Goal: Task Accomplishment & Management: Complete application form

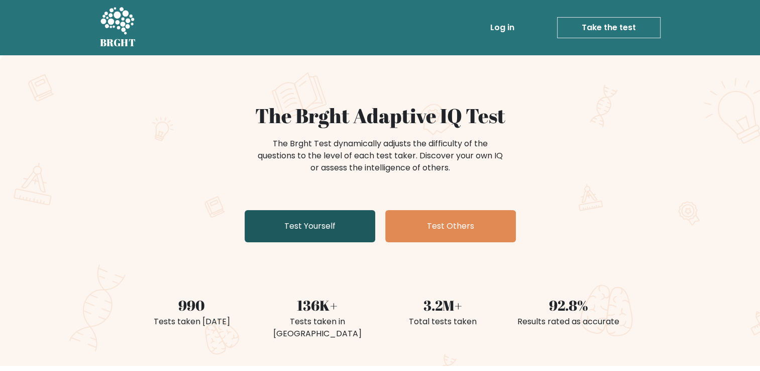
click at [304, 220] on link "Test Yourself" at bounding box center [310, 226] width 131 height 32
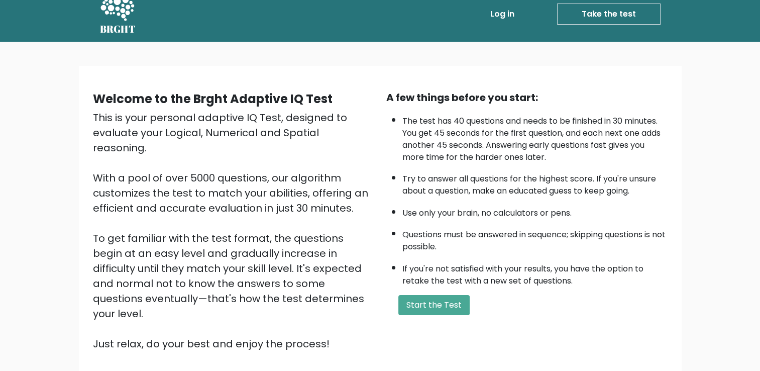
scroll to position [14, 0]
click at [446, 301] on button "Start the Test" at bounding box center [434, 304] width 71 height 20
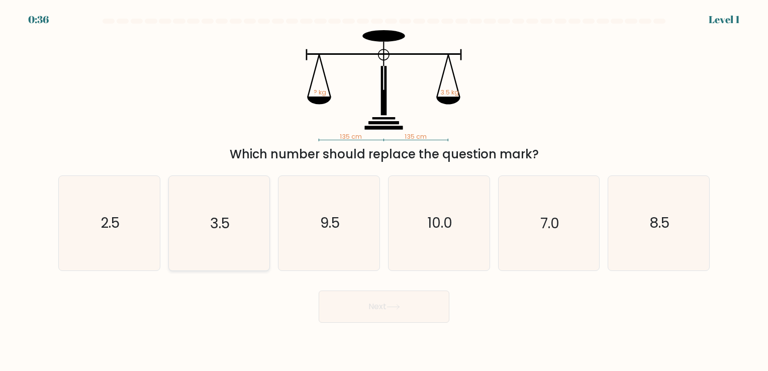
click at [232, 216] on icon "3.5" at bounding box center [219, 223] width 94 height 94
click at [384, 190] on input "b. 3.5" at bounding box center [384, 187] width 1 height 5
radio input "true"
click at [353, 304] on button "Next" at bounding box center [384, 306] width 131 height 32
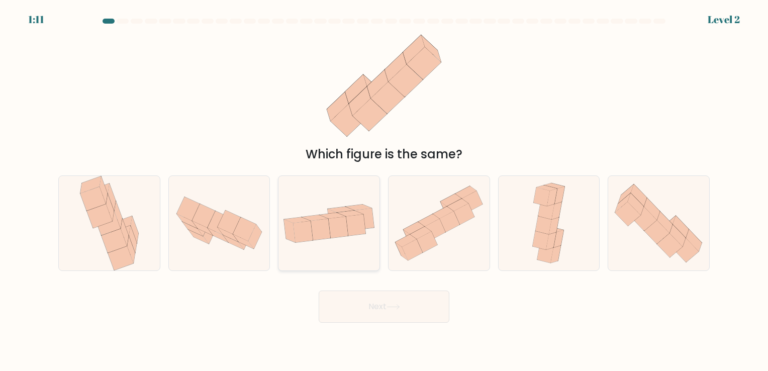
click at [345, 229] on icon at bounding box center [339, 227] width 20 height 21
click at [384, 190] on input "c." at bounding box center [384, 187] width 1 height 5
radio input "true"
click at [373, 301] on button "Next" at bounding box center [384, 306] width 131 height 32
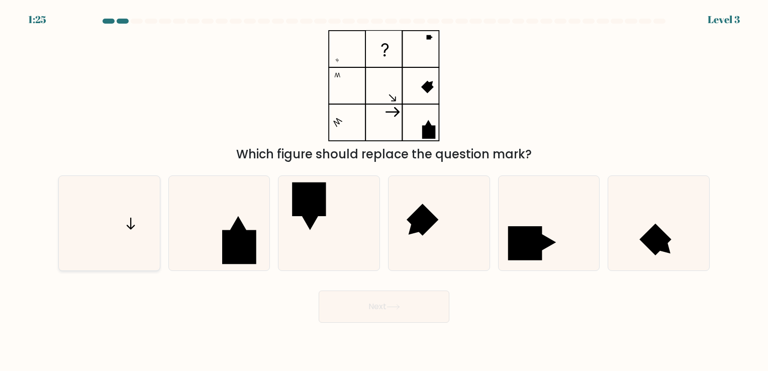
click at [132, 246] on icon at bounding box center [109, 223] width 94 height 94
click at [384, 190] on input "a." at bounding box center [384, 187] width 1 height 5
radio input "true"
click at [368, 304] on button "Next" at bounding box center [384, 306] width 131 height 32
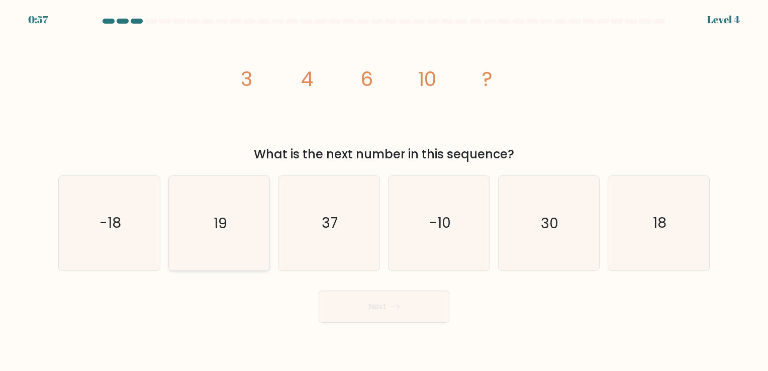
click at [249, 222] on icon "19" at bounding box center [219, 223] width 94 height 94
click at [384, 190] on input "b. 19" at bounding box center [384, 187] width 1 height 5
radio input "true"
click at [355, 305] on button "Next" at bounding box center [384, 306] width 131 height 32
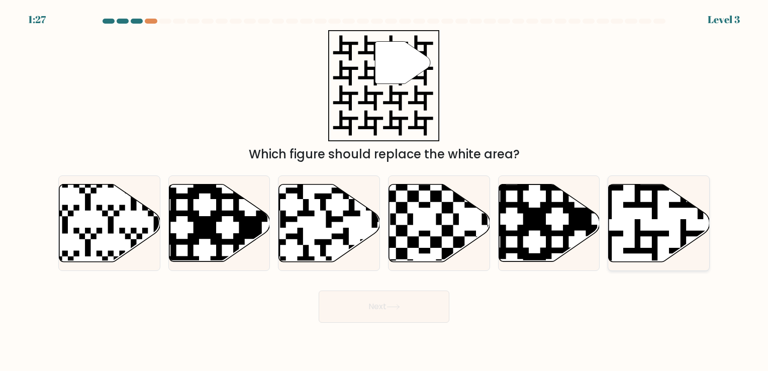
click at [673, 225] on icon at bounding box center [659, 222] width 101 height 77
click at [384, 190] on input "f." at bounding box center [384, 187] width 1 height 5
radio input "true"
click at [437, 309] on button "Next" at bounding box center [384, 306] width 131 height 32
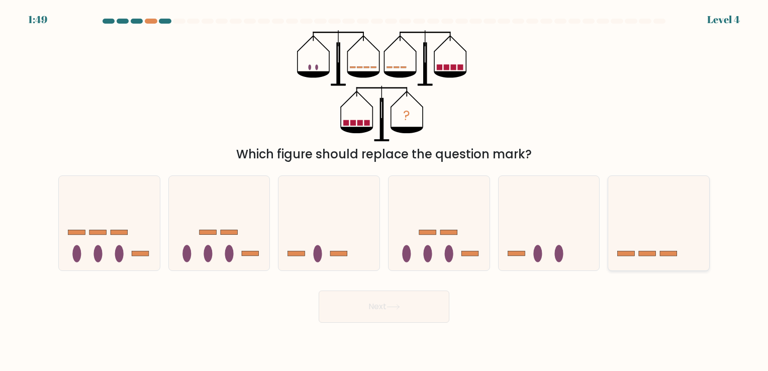
click at [638, 232] on icon at bounding box center [658, 222] width 101 height 83
click at [384, 190] on input "f." at bounding box center [384, 187] width 1 height 5
radio input "true"
click at [429, 306] on button "Next" at bounding box center [384, 306] width 131 height 32
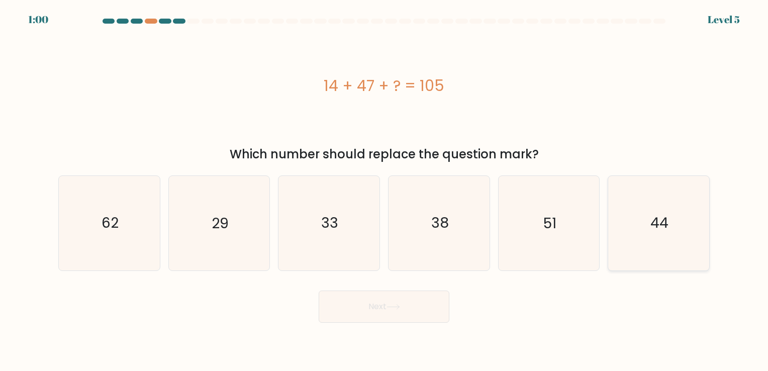
click at [678, 202] on icon "44" at bounding box center [659, 223] width 94 height 94
click at [384, 190] on input "f. 44" at bounding box center [384, 187] width 1 height 5
radio input "true"
click at [430, 319] on button "Next" at bounding box center [384, 306] width 131 height 32
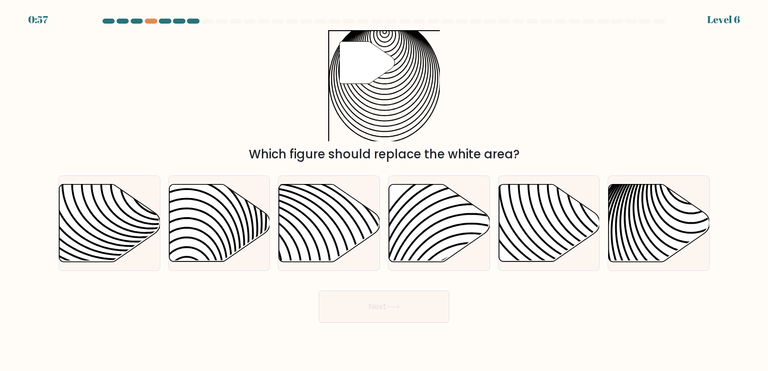
click at [418, 308] on button "Next" at bounding box center [384, 306] width 131 height 32
click at [645, 205] on icon at bounding box center [659, 222] width 101 height 77
click at [384, 190] on input "f." at bounding box center [384, 187] width 1 height 5
radio input "true"
click at [444, 307] on button "Next" at bounding box center [384, 306] width 131 height 32
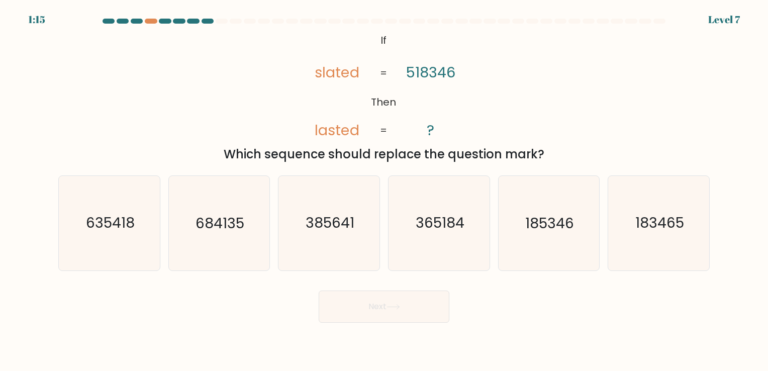
click at [444, 307] on button "Next" at bounding box center [384, 306] width 131 height 32
click at [233, 221] on text "684135" at bounding box center [219, 224] width 49 height 20
click at [384, 190] on input "b. 684135" at bounding box center [384, 187] width 1 height 5
radio input "true"
click at [516, 244] on icon "185346" at bounding box center [549, 223] width 94 height 94
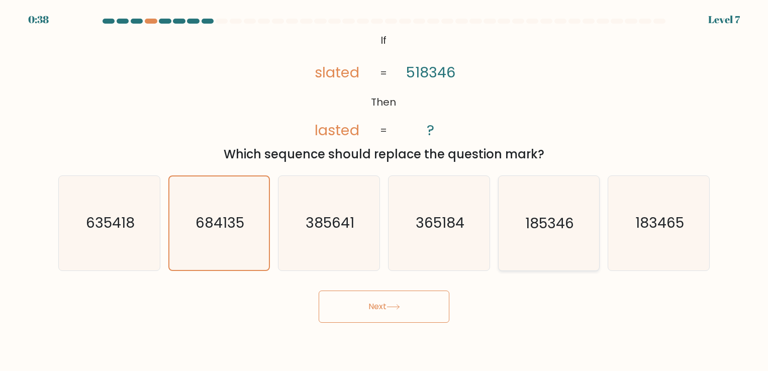
click at [384, 190] on input "e. 185346" at bounding box center [384, 187] width 1 height 5
radio input "true"
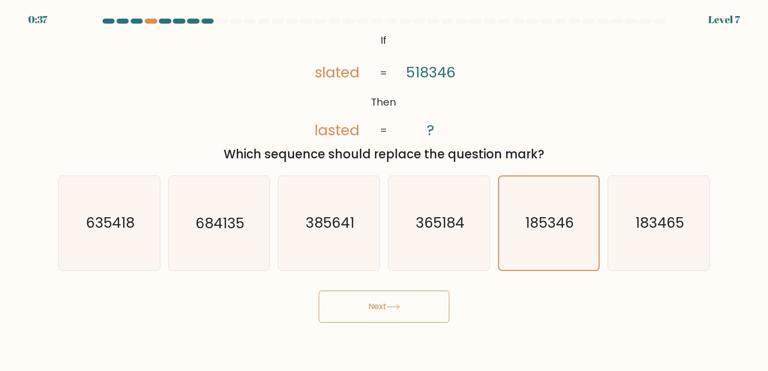
click at [379, 295] on button "Next" at bounding box center [384, 306] width 131 height 32
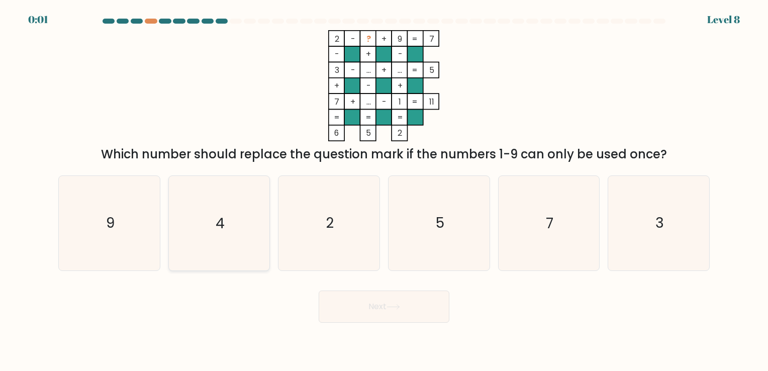
click at [225, 233] on icon "4" at bounding box center [219, 223] width 94 height 94
click at [384, 190] on input "b. 4" at bounding box center [384, 187] width 1 height 5
radio input "true"
click at [368, 303] on div "Next" at bounding box center [383, 303] width 663 height 40
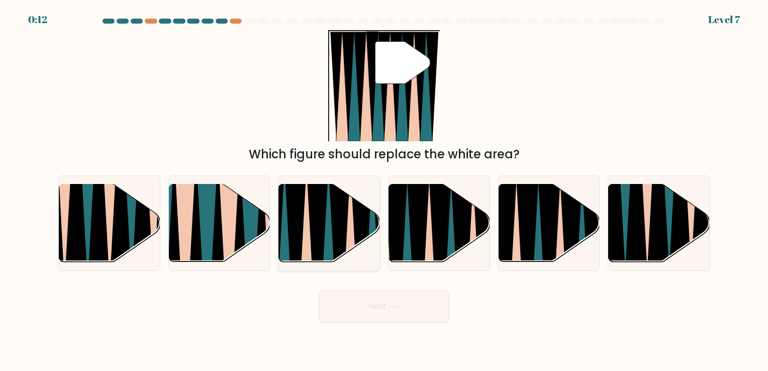
click at [319, 244] on icon at bounding box center [318, 268] width 22 height 202
click at [384, 190] on input "c." at bounding box center [384, 187] width 1 height 5
radio input "true"
click at [403, 308] on button "Next" at bounding box center [384, 306] width 131 height 32
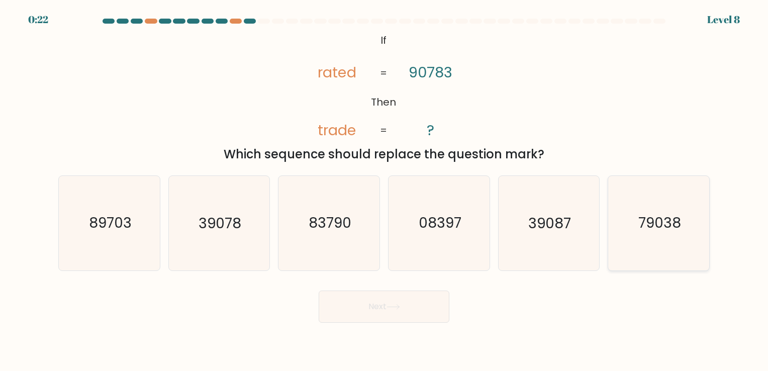
click at [675, 246] on icon "79038" at bounding box center [659, 223] width 94 height 94
click at [384, 190] on input "f. 79038" at bounding box center [384, 187] width 1 height 5
radio input "true"
click at [431, 300] on button "Next" at bounding box center [384, 306] width 131 height 32
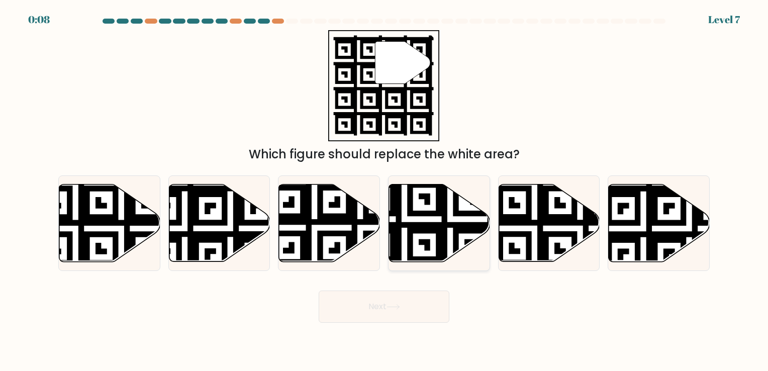
click at [406, 222] on icon at bounding box center [404, 264] width 183 height 183
click at [384, 190] on input "d." at bounding box center [384, 187] width 1 height 5
radio input "true"
click at [379, 314] on button "Next" at bounding box center [384, 306] width 131 height 32
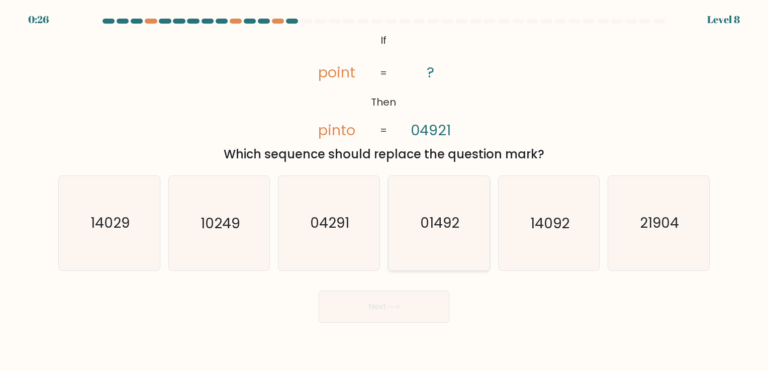
click at [455, 214] on text "01492" at bounding box center [439, 224] width 39 height 20
click at [384, 190] on input "d. 01492" at bounding box center [384, 187] width 1 height 5
radio input "true"
click at [414, 309] on button "Next" at bounding box center [384, 306] width 131 height 32
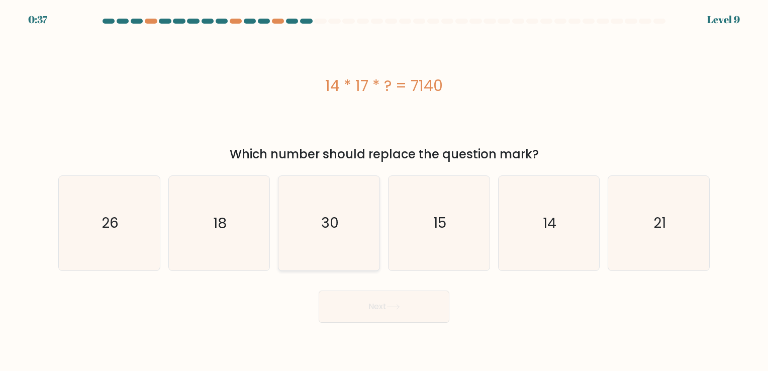
click at [341, 196] on icon "30" at bounding box center [329, 223] width 94 height 94
click at [384, 190] on input "c. 30" at bounding box center [384, 187] width 1 height 5
radio input "true"
click at [381, 305] on button "Next" at bounding box center [384, 306] width 131 height 32
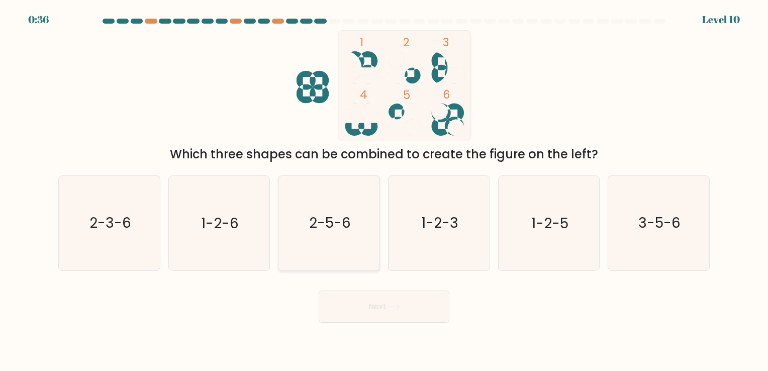
click at [329, 229] on text "2-5-6" at bounding box center [330, 224] width 42 height 20
click at [384, 190] on input "c. 2-5-6" at bounding box center [384, 187] width 1 height 5
radio input "true"
click at [355, 303] on button "Next" at bounding box center [384, 306] width 131 height 32
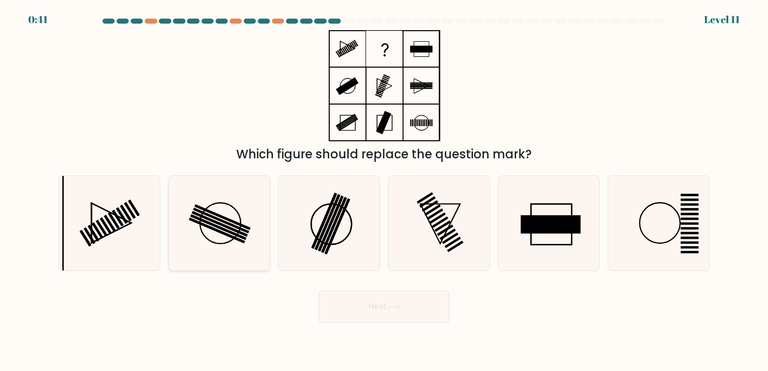
click at [247, 225] on icon at bounding box center [219, 223] width 94 height 94
click at [384, 190] on input "b." at bounding box center [384, 187] width 1 height 5
radio input "true"
click at [362, 305] on button "Next" at bounding box center [384, 306] width 131 height 32
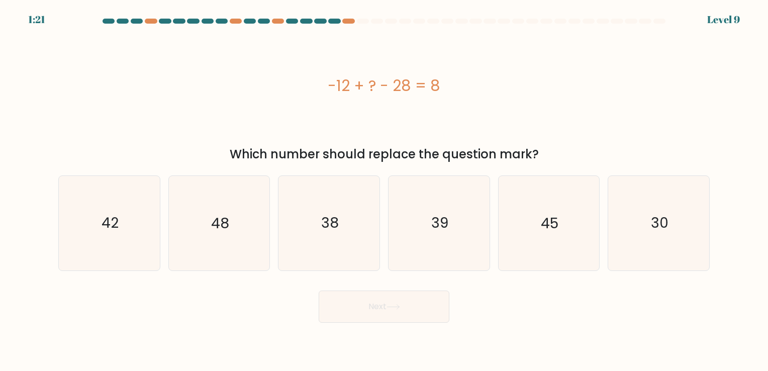
click at [362, 305] on button "Next" at bounding box center [384, 306] width 131 height 32
click at [247, 193] on icon "48" at bounding box center [219, 223] width 94 height 94
click at [384, 190] on input "b. 48" at bounding box center [384, 187] width 1 height 5
radio input "true"
click at [364, 296] on button "Next" at bounding box center [384, 306] width 131 height 32
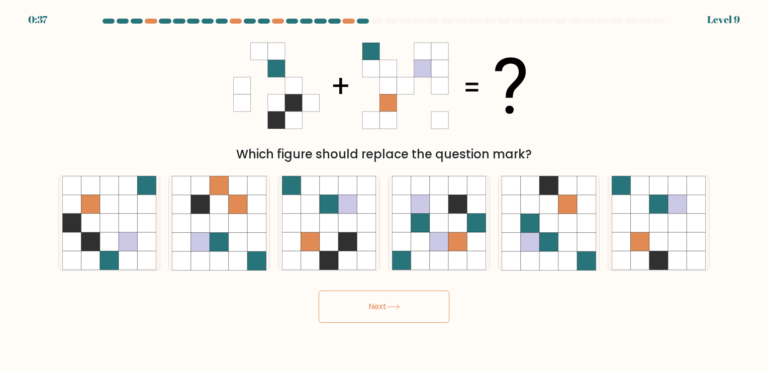
click at [364, 296] on button "Next" at bounding box center [384, 306] width 131 height 32
click at [634, 226] on icon at bounding box center [640, 223] width 19 height 19
click at [384, 190] on input "f." at bounding box center [384, 187] width 1 height 5
radio input "true"
click at [359, 216] on icon at bounding box center [366, 223] width 19 height 19
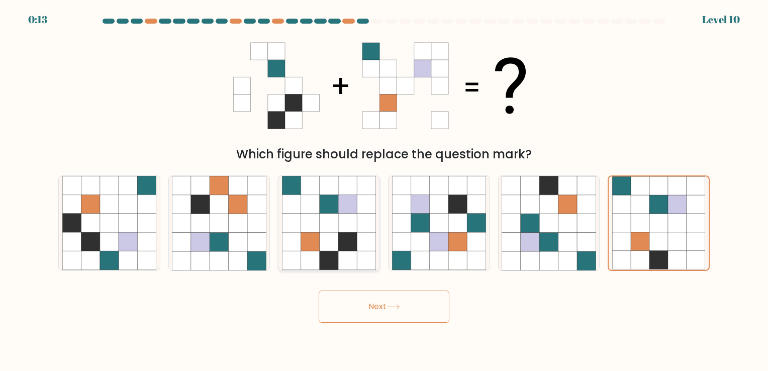
click at [384, 190] on input "c." at bounding box center [384, 187] width 1 height 5
radio input "true"
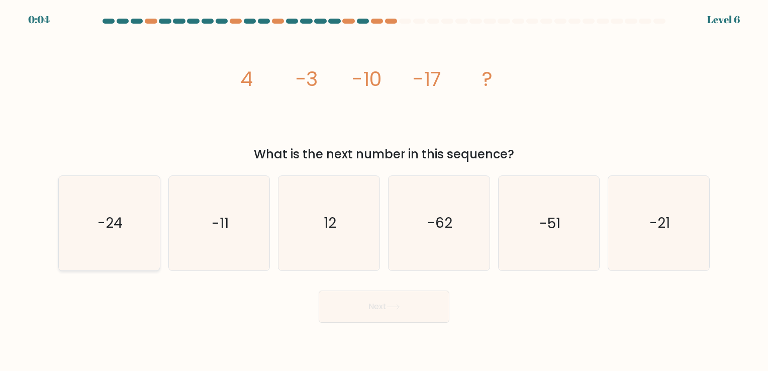
click at [123, 200] on icon "-24" at bounding box center [109, 223] width 94 height 94
click at [384, 190] on input "a. -24" at bounding box center [384, 187] width 1 height 5
radio input "true"
click at [387, 318] on button "Next" at bounding box center [384, 306] width 131 height 32
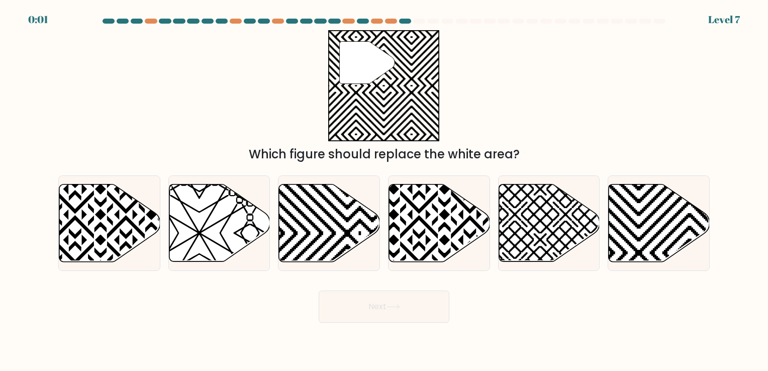
click at [402, 311] on button "Next" at bounding box center [384, 306] width 131 height 32
click at [279, 130] on div "" Which figure should replace the white area?" at bounding box center [383, 96] width 663 height 133
click at [619, 226] on icon at bounding box center [659, 222] width 101 height 77
click at [384, 190] on input "f." at bounding box center [384, 187] width 1 height 5
radio input "true"
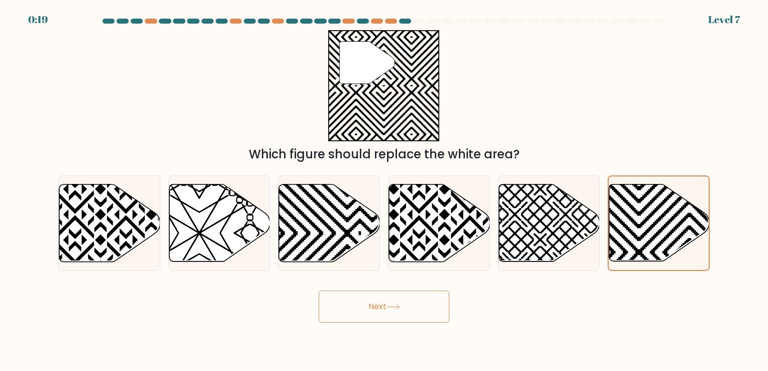
click at [360, 319] on button "Next" at bounding box center [384, 306] width 131 height 32
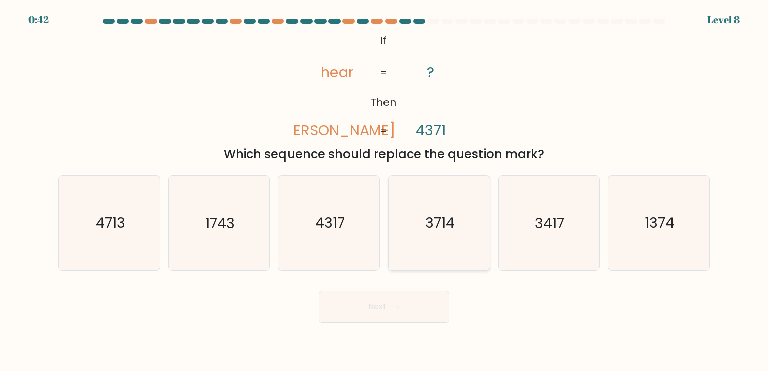
click at [434, 239] on icon "3714" at bounding box center [439, 223] width 94 height 94
click at [384, 190] on input "d. 3714" at bounding box center [384, 187] width 1 height 5
radio input "true"
click at [395, 299] on button "Next" at bounding box center [384, 306] width 131 height 32
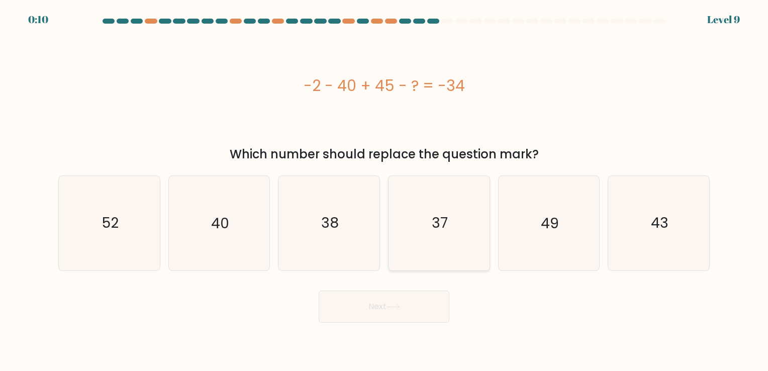
click at [470, 236] on icon "37" at bounding box center [439, 223] width 94 height 94
click at [384, 190] on input "d. 37" at bounding box center [384, 187] width 1 height 5
radio input "true"
click at [414, 293] on button "Next" at bounding box center [384, 306] width 131 height 32
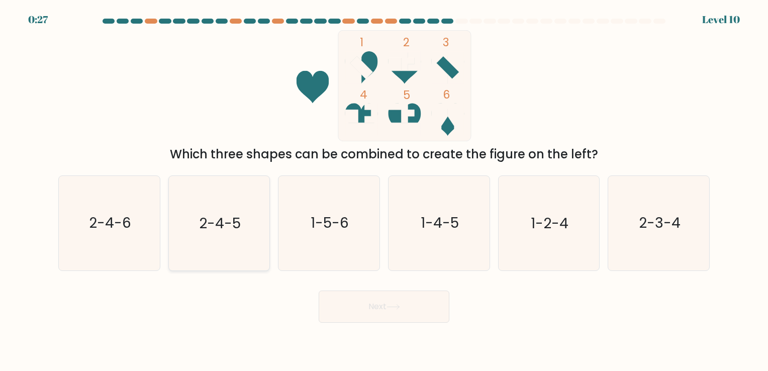
click at [248, 231] on icon "2-4-5" at bounding box center [219, 223] width 94 height 94
click at [384, 190] on input "b. 2-4-5" at bounding box center [384, 187] width 1 height 5
radio input "true"
click at [370, 308] on button "Next" at bounding box center [384, 306] width 131 height 32
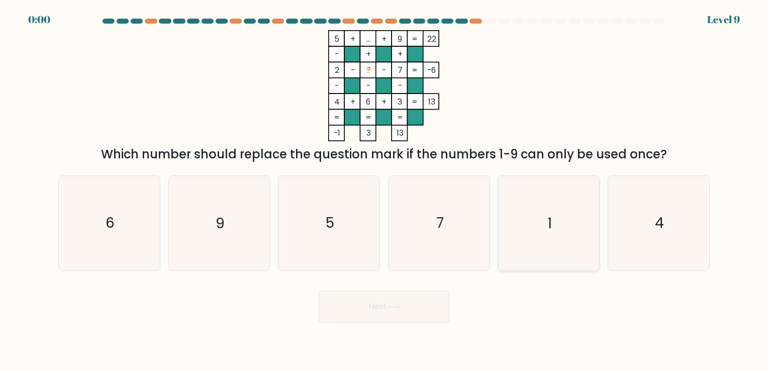
click at [545, 214] on icon "1" at bounding box center [549, 223] width 94 height 94
click at [384, 190] on input "e. 1" at bounding box center [384, 187] width 1 height 5
radio input "true"
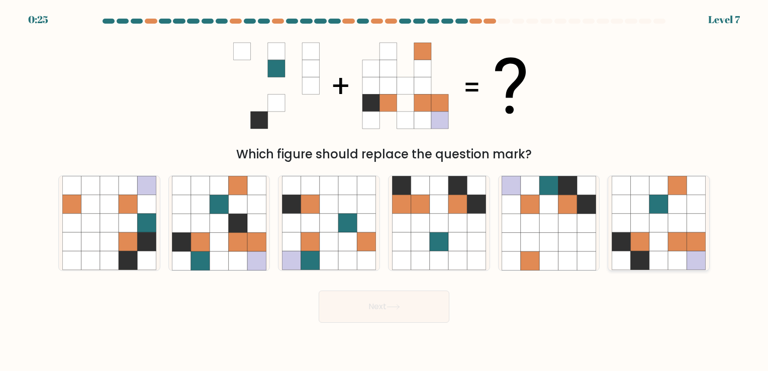
click at [625, 227] on icon at bounding box center [621, 223] width 19 height 19
click at [384, 190] on input "f." at bounding box center [384, 187] width 1 height 5
radio input "true"
drag, startPoint x: 415, startPoint y: 301, endPoint x: 376, endPoint y: 306, distance: 39.0
click at [376, 306] on button "Next" at bounding box center [384, 306] width 131 height 32
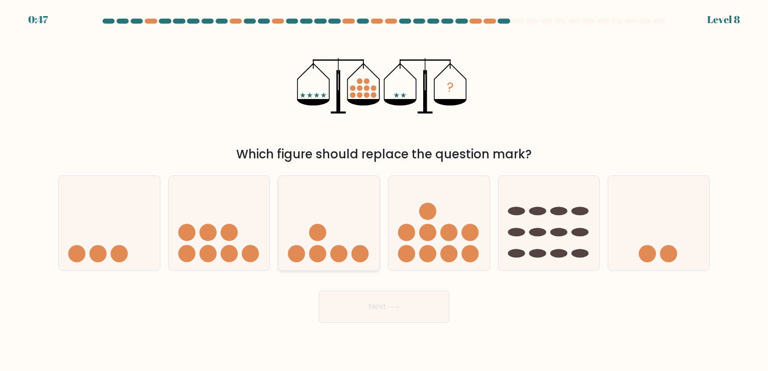
click at [334, 199] on icon at bounding box center [328, 222] width 101 height 83
click at [384, 190] on input "c." at bounding box center [384, 187] width 1 height 5
radio input "true"
click at [340, 311] on button "Next" at bounding box center [384, 306] width 131 height 32
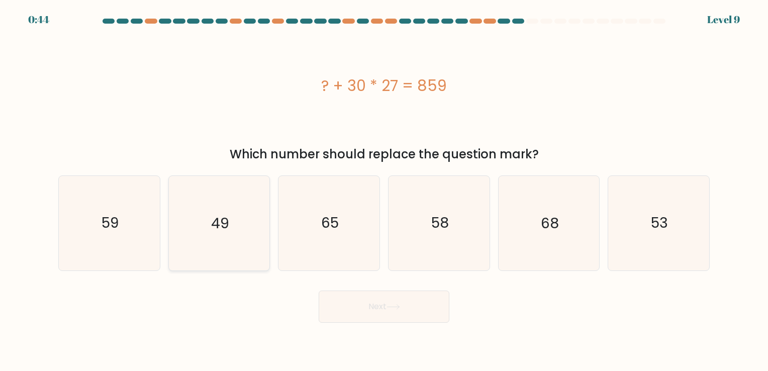
click at [249, 201] on icon "49" at bounding box center [219, 223] width 94 height 94
click at [384, 190] on input "b. 49" at bounding box center [384, 187] width 1 height 5
radio input "true"
click at [346, 319] on button "Next" at bounding box center [384, 306] width 131 height 32
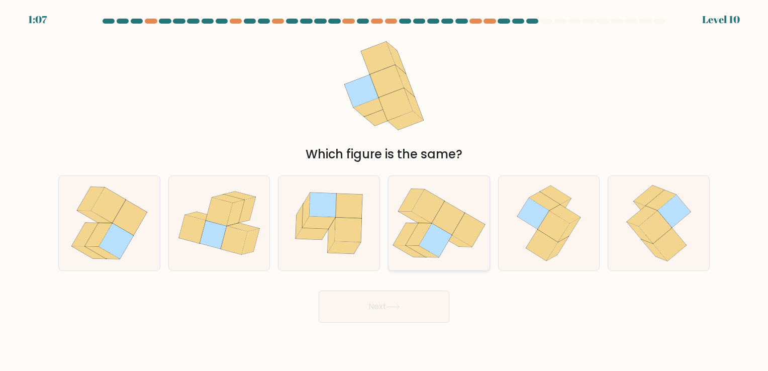
click at [426, 252] on icon at bounding box center [422, 252] width 33 height 12
click at [384, 190] on input "d." at bounding box center [384, 187] width 1 height 5
radio input "true"
click at [416, 308] on button "Next" at bounding box center [384, 306] width 131 height 32
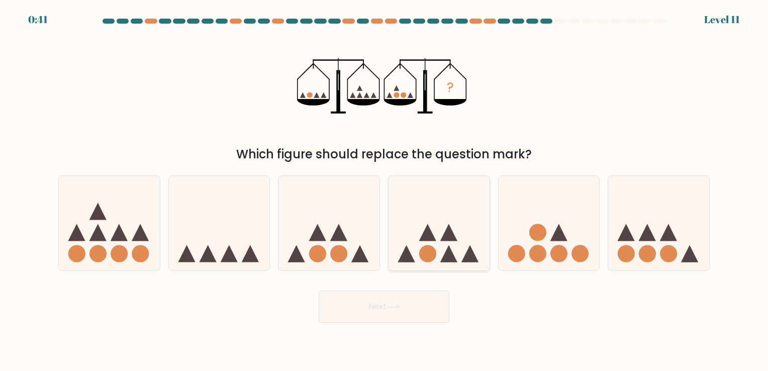
click at [428, 248] on circle at bounding box center [427, 253] width 17 height 17
click at [384, 190] on input "d." at bounding box center [384, 187] width 1 height 5
radio input "true"
click at [405, 299] on button "Next" at bounding box center [384, 306] width 131 height 32
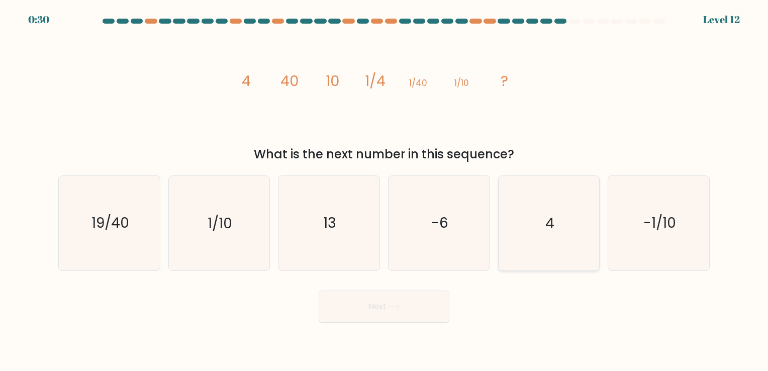
click at [576, 224] on icon "4" at bounding box center [549, 223] width 94 height 94
click at [384, 190] on input "e. 4" at bounding box center [384, 187] width 1 height 5
radio input "true"
click at [390, 317] on button "Next" at bounding box center [384, 306] width 131 height 32
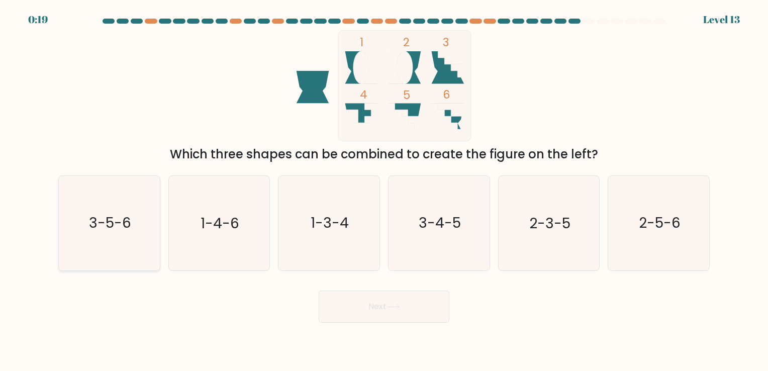
click at [129, 241] on icon "3-5-6" at bounding box center [109, 223] width 94 height 94
click at [384, 190] on input "a. 3-5-6" at bounding box center [384, 187] width 1 height 5
radio input "true"
click at [411, 313] on button "Next" at bounding box center [384, 306] width 131 height 32
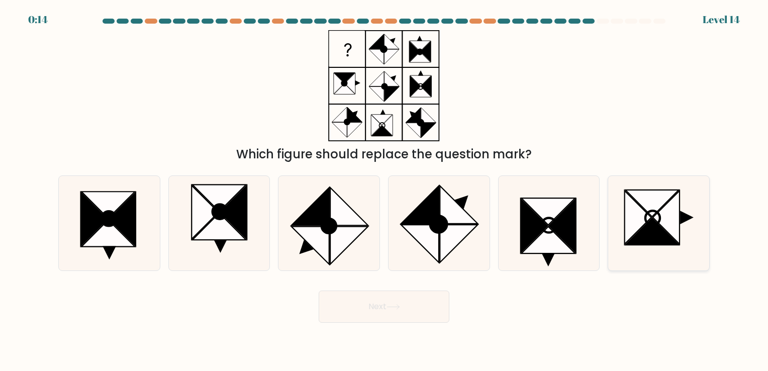
click at [632, 231] on icon at bounding box center [638, 217] width 27 height 53
click at [384, 190] on input "f." at bounding box center [384, 187] width 1 height 5
radio input "true"
click at [406, 307] on button "Next" at bounding box center [384, 306] width 131 height 32
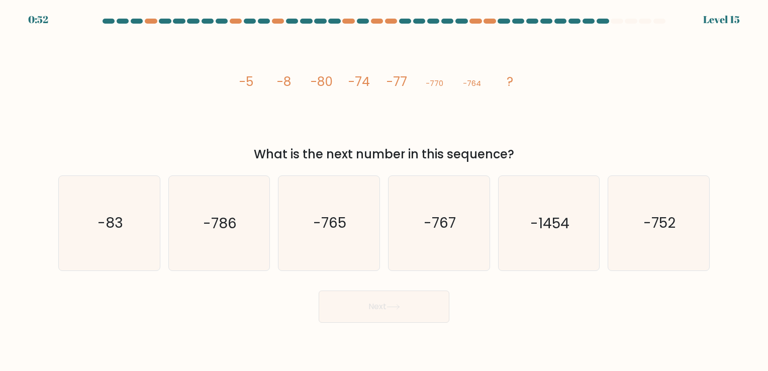
click at [402, 160] on div "What is the next number in this sequence?" at bounding box center [383, 154] width 639 height 18
click at [248, 210] on icon "-786" at bounding box center [219, 223] width 94 height 94
click at [384, 190] on input "b. -786" at bounding box center [384, 187] width 1 height 5
radio input "true"
click at [375, 296] on button "Next" at bounding box center [384, 306] width 131 height 32
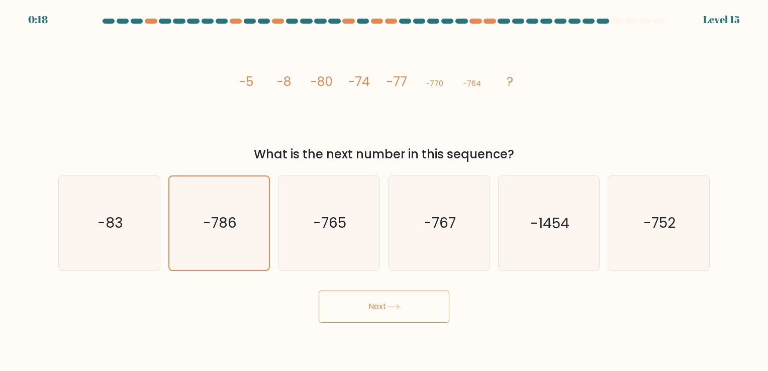
click at [374, 309] on button "Next" at bounding box center [384, 306] width 131 height 32
click at [375, 310] on button "Next" at bounding box center [384, 306] width 131 height 32
click at [408, 300] on button "Next" at bounding box center [384, 306] width 131 height 32
click at [400, 290] on button "Next" at bounding box center [384, 306] width 131 height 32
click at [396, 296] on button "Next" at bounding box center [384, 306] width 131 height 32
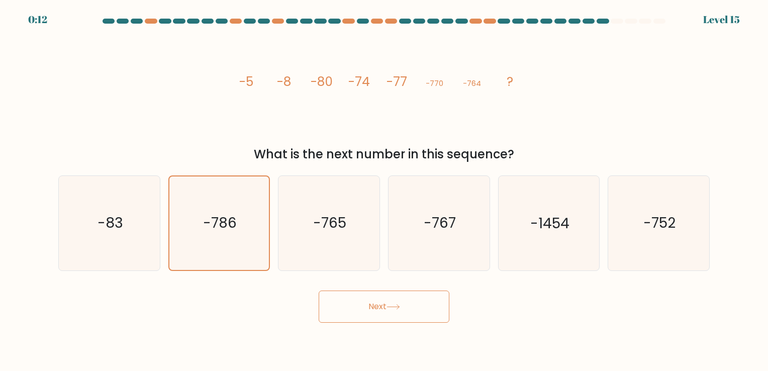
click at [396, 296] on button "Next" at bounding box center [384, 306] width 131 height 32
click at [345, 242] on icon "-765" at bounding box center [329, 223] width 94 height 94
click at [384, 190] on input "c. -765" at bounding box center [384, 187] width 1 height 5
radio input "true"
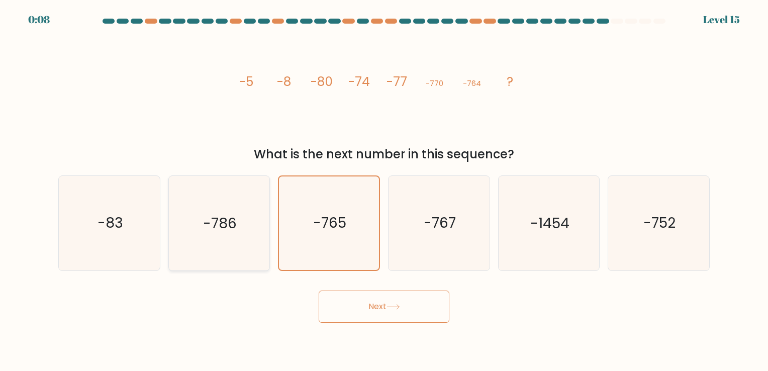
click at [251, 238] on icon "-786" at bounding box center [219, 223] width 94 height 94
click at [384, 190] on input "b. -786" at bounding box center [384, 187] width 1 height 5
radio input "true"
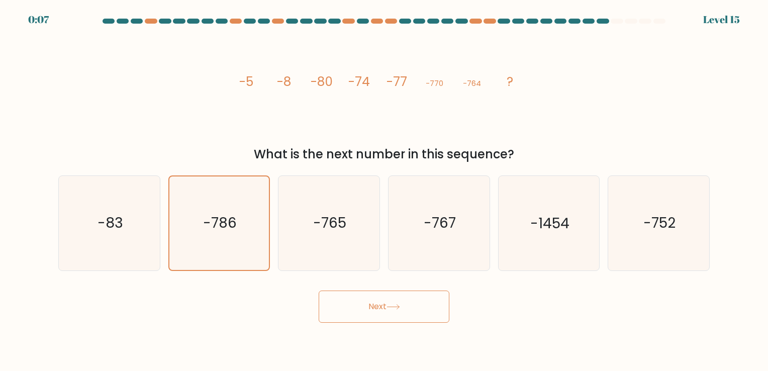
click at [367, 308] on button "Next" at bounding box center [384, 306] width 131 height 32
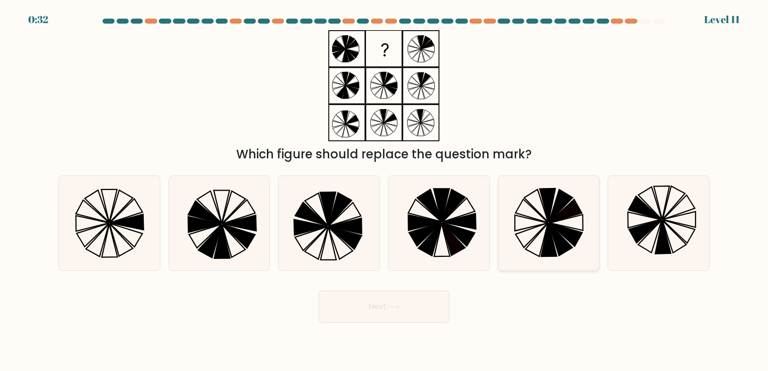
click at [503, 210] on icon at bounding box center [549, 223] width 94 height 94
click at [384, 190] on input "e." at bounding box center [384, 187] width 1 height 5
radio input "true"
click at [390, 311] on button "Next" at bounding box center [384, 306] width 131 height 32
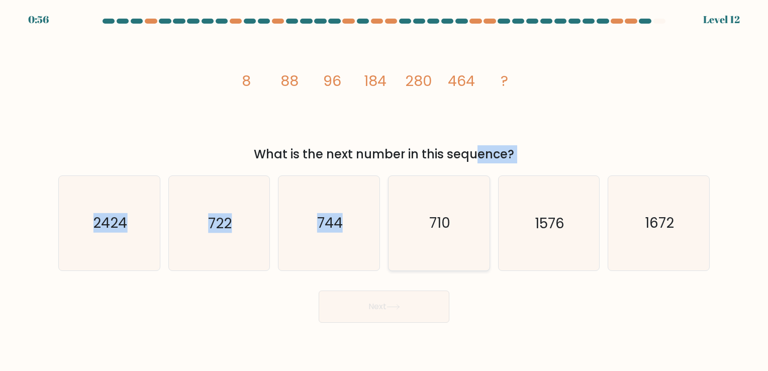
drag, startPoint x: 401, startPoint y: 161, endPoint x: 388, endPoint y: 224, distance: 64.2
click at [388, 224] on form at bounding box center [384, 171] width 768 height 304
click at [540, 306] on div "Next" at bounding box center [383, 303] width 663 height 40
drag, startPoint x: 354, startPoint y: 232, endPoint x: 499, endPoint y: 299, distance: 159.2
click at [499, 299] on div "Next" at bounding box center [383, 303] width 663 height 40
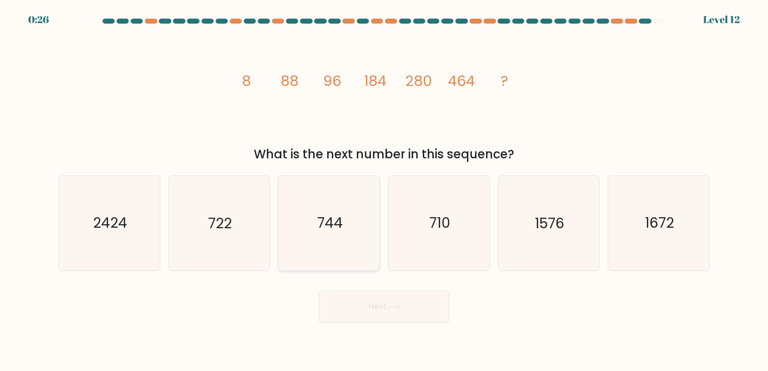
click at [278, 208] on div "744" at bounding box center [329, 222] width 102 height 95
click at [384, 190] on input "c. 744" at bounding box center [384, 187] width 1 height 5
radio input "true"
click at [358, 322] on button "Next" at bounding box center [384, 306] width 131 height 32
click at [365, 307] on button "Next" at bounding box center [384, 306] width 131 height 32
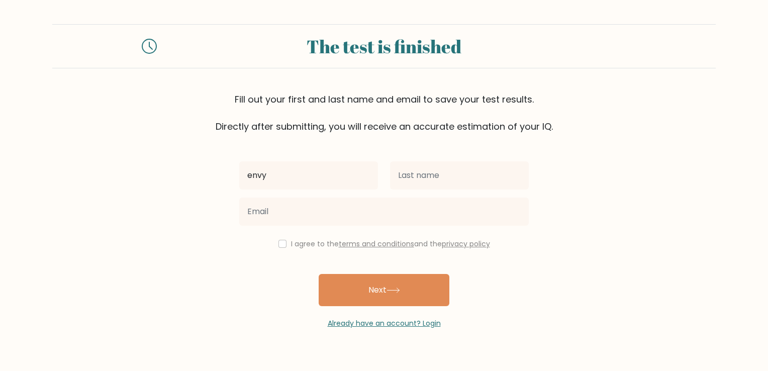
type input "envy"
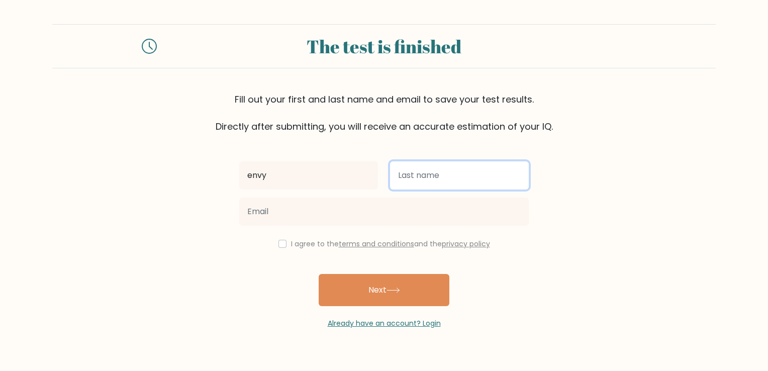
click at [417, 184] on input "text" at bounding box center [459, 175] width 139 height 28
type input "king"
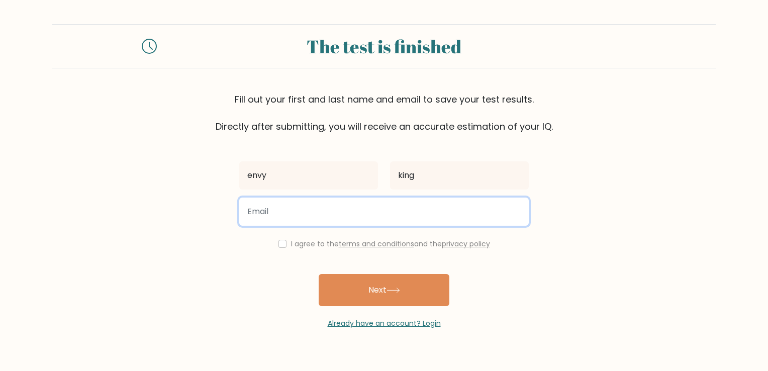
click at [405, 220] on input "email" at bounding box center [383, 211] width 289 height 28
type input "envyk03@gmail.com"
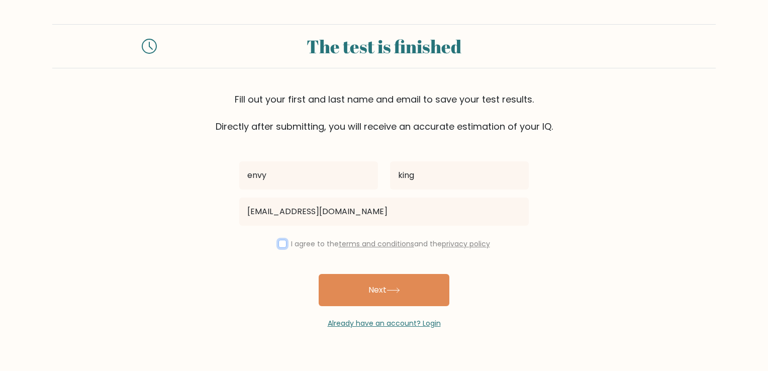
click at [279, 245] on input "checkbox" at bounding box center [282, 244] width 8 height 8
checkbox input "true"
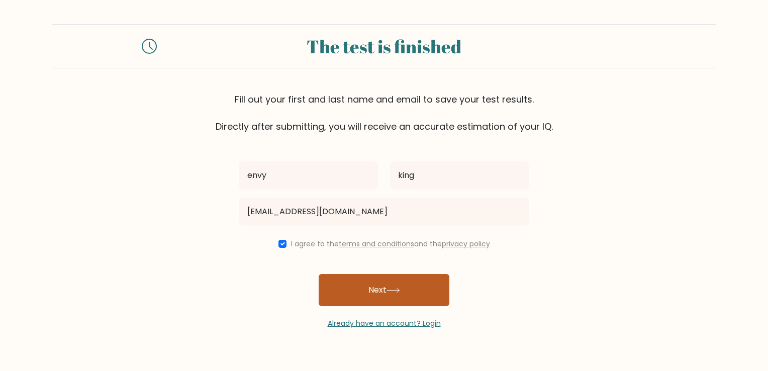
click at [385, 290] on button "Next" at bounding box center [384, 290] width 131 height 32
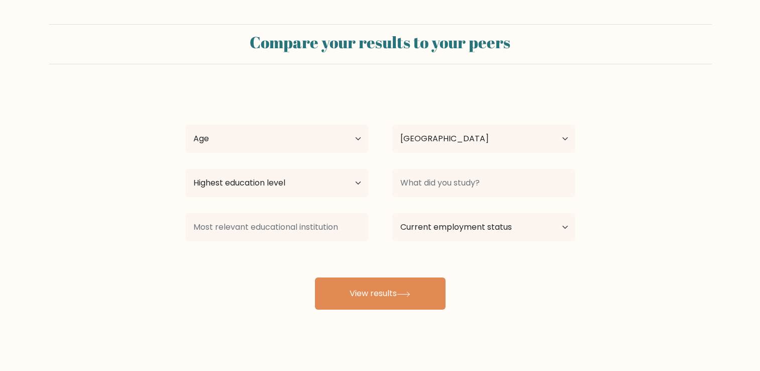
select select "US"
click at [275, 143] on select "Age Under [DEMOGRAPHIC_DATA] [DEMOGRAPHIC_DATA] [DEMOGRAPHIC_DATA] [DEMOGRAPHIC…" at bounding box center [276, 139] width 183 height 28
select select "18_24"
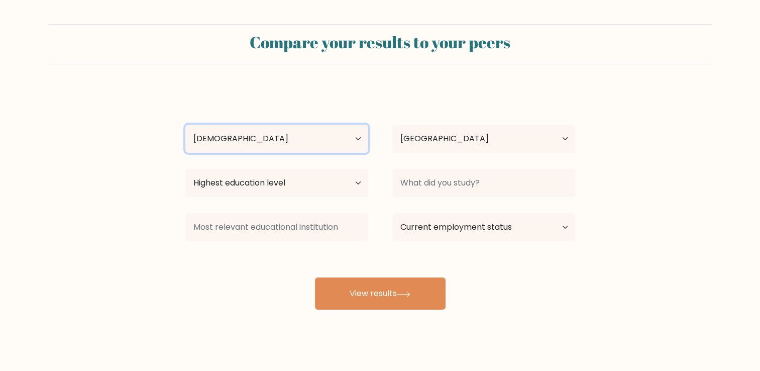
click at [185, 125] on select "Age Under [DEMOGRAPHIC_DATA] [DEMOGRAPHIC_DATA] [DEMOGRAPHIC_DATA] [DEMOGRAPHIC…" at bounding box center [276, 139] width 183 height 28
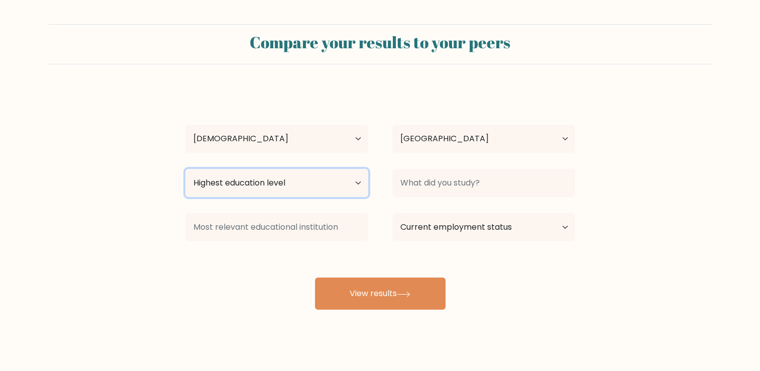
click at [250, 194] on select "Highest education level No schooling Primary Lower Secondary Upper Secondary Oc…" at bounding box center [276, 183] width 183 height 28
select select "upper_secondary"
click at [185, 169] on select "Highest education level No schooling Primary Lower Secondary Upper Secondary Oc…" at bounding box center [276, 183] width 183 height 28
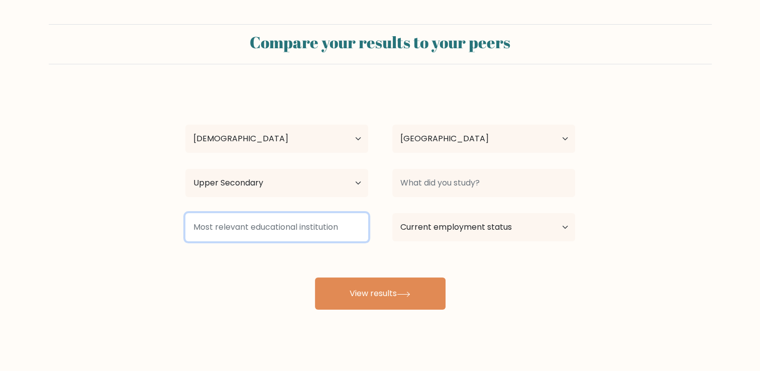
click at [292, 228] on input at bounding box center [276, 227] width 183 height 28
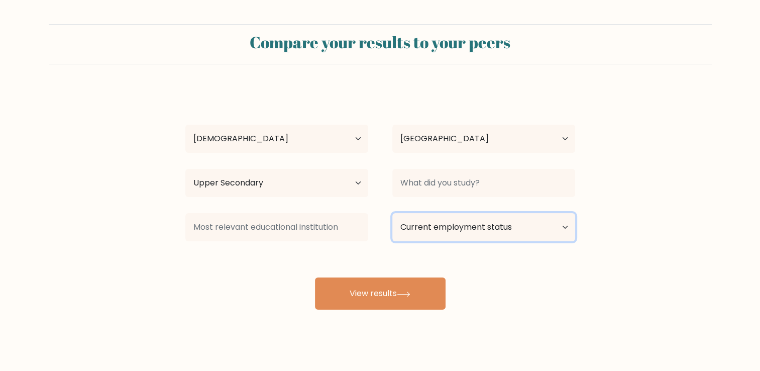
click at [489, 228] on select "Current employment status Employed Student Retired Other / prefer not to answer" at bounding box center [483, 227] width 183 height 28
select select "employed"
click at [392, 213] on select "Current employment status Employed Student Retired Other / prefer not to answer" at bounding box center [483, 227] width 183 height 28
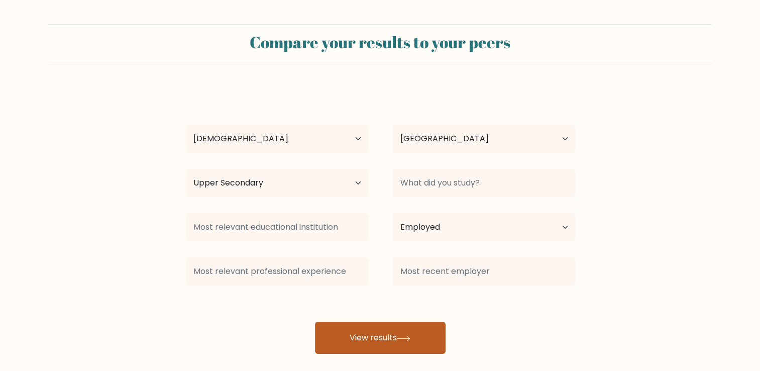
click at [362, 342] on button "View results" at bounding box center [380, 338] width 131 height 32
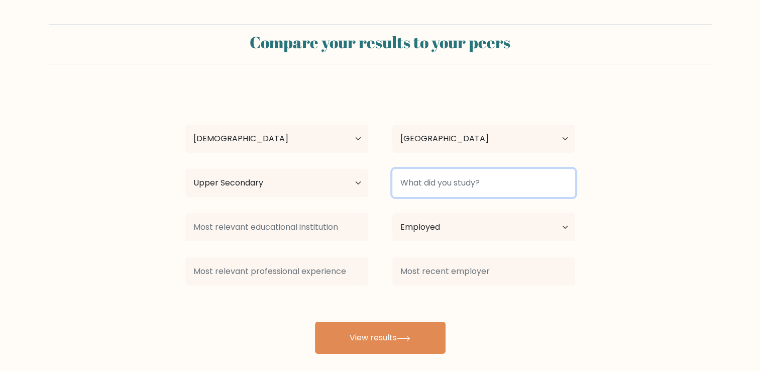
click at [440, 187] on input at bounding box center [483, 183] width 183 height 28
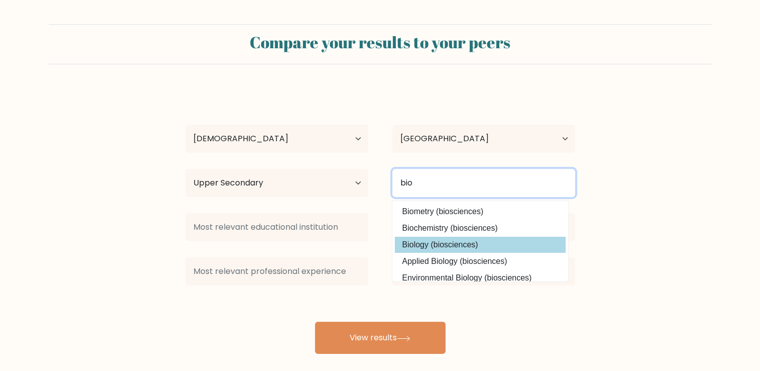
type input "bio"
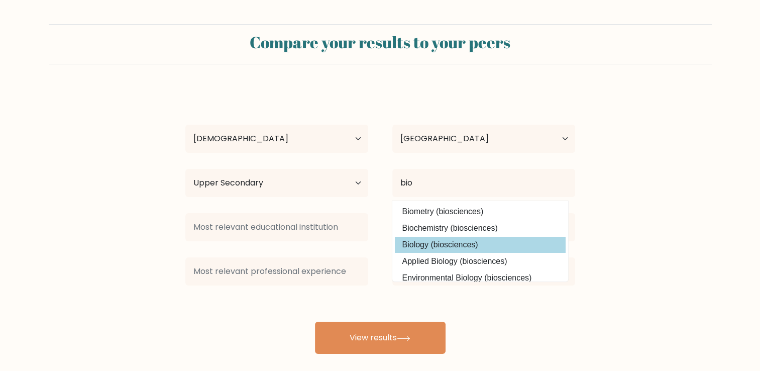
click at [429, 242] on div "envy king Age Under [DEMOGRAPHIC_DATA] [DEMOGRAPHIC_DATA] [DEMOGRAPHIC_DATA] [D…" at bounding box center [380, 220] width 402 height 265
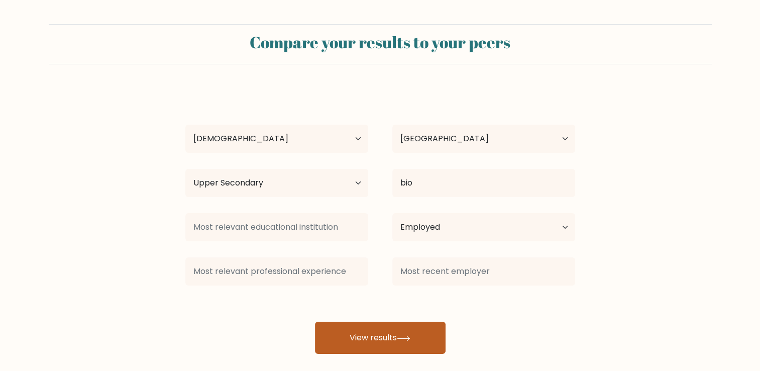
click at [377, 334] on button "View results" at bounding box center [380, 338] width 131 height 32
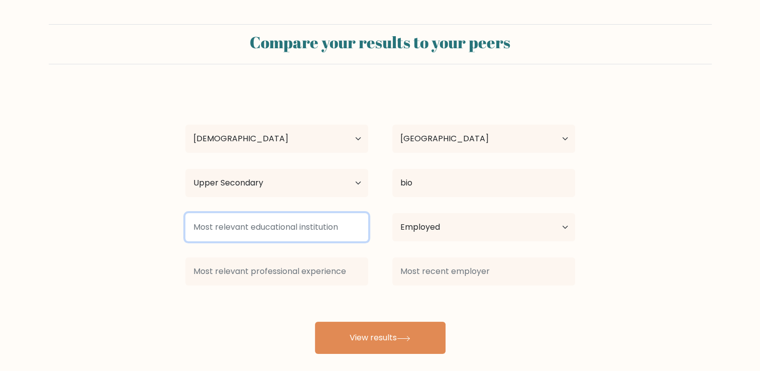
click at [277, 224] on input at bounding box center [276, 227] width 183 height 28
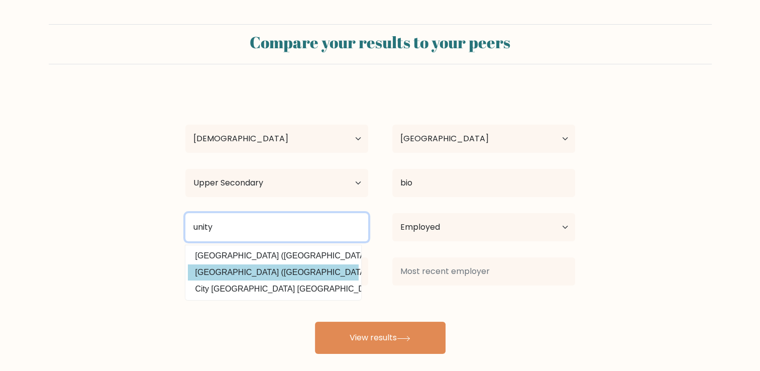
type input "unity"
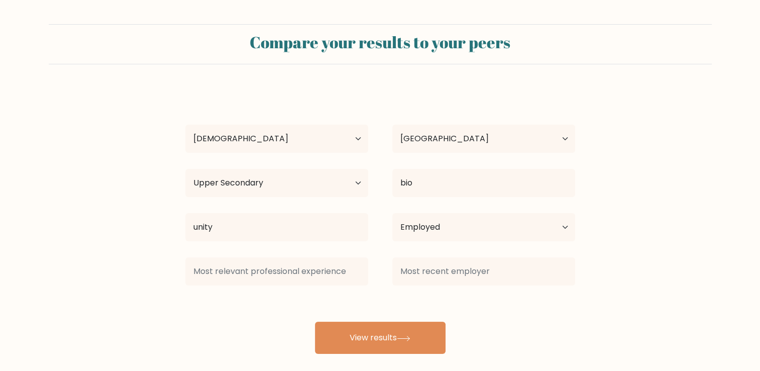
click at [266, 272] on div "envy king Age Under [DEMOGRAPHIC_DATA] [DEMOGRAPHIC_DATA] [DEMOGRAPHIC_DATA] [D…" at bounding box center [380, 220] width 402 height 265
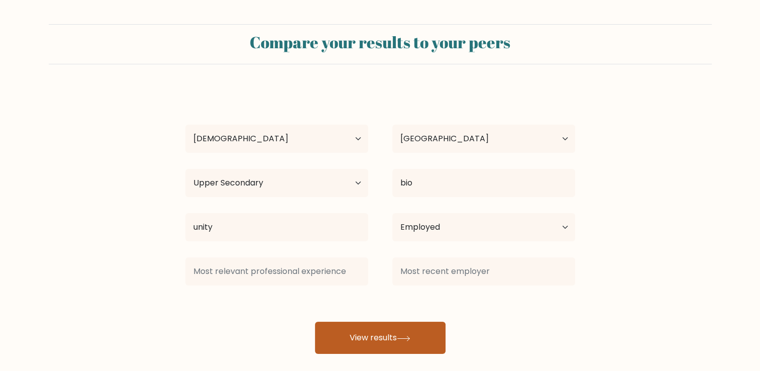
click at [361, 331] on button "View results" at bounding box center [380, 338] width 131 height 32
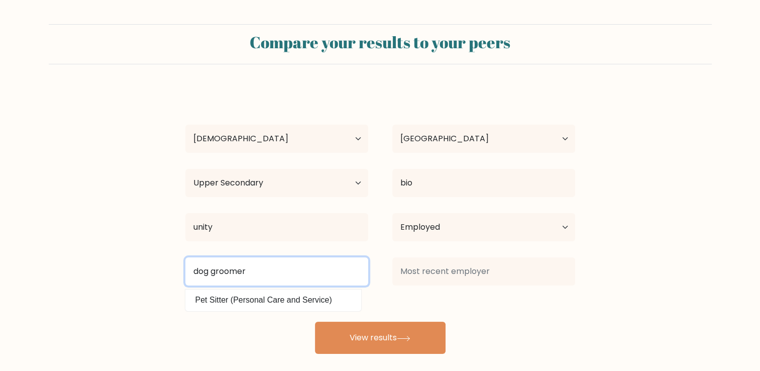
type input "dog groomer"
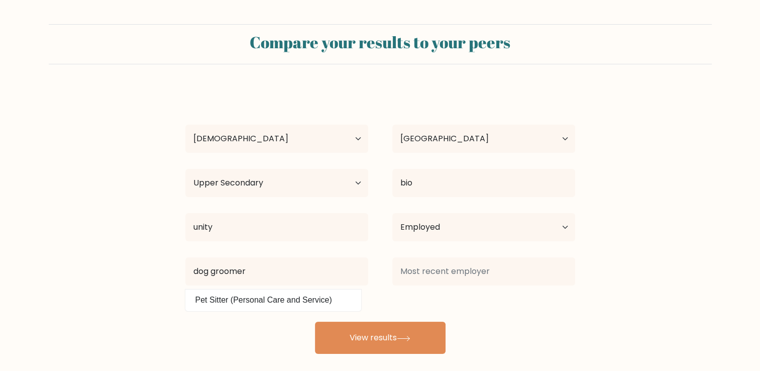
click at [250, 331] on div "envy king Age Under [DEMOGRAPHIC_DATA] [DEMOGRAPHIC_DATA] [DEMOGRAPHIC_DATA] [D…" at bounding box center [380, 220] width 402 height 265
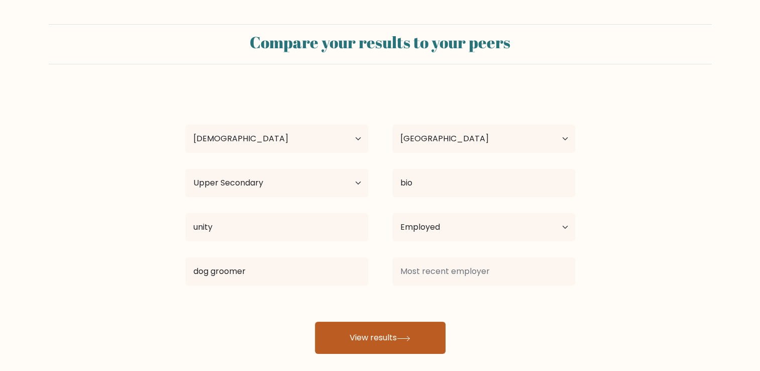
click at [358, 327] on button "View results" at bounding box center [380, 338] width 131 height 32
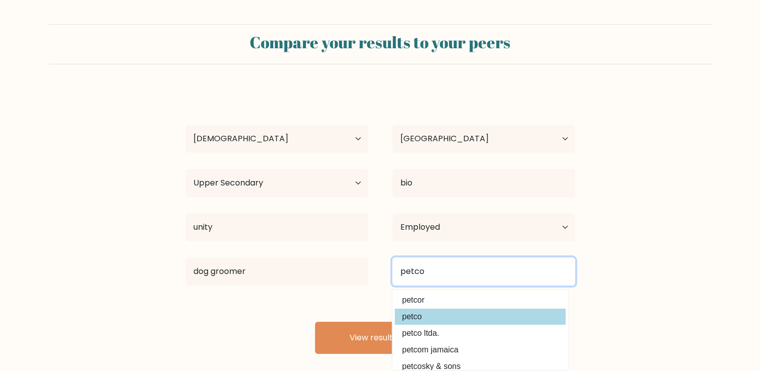
type input "petco"
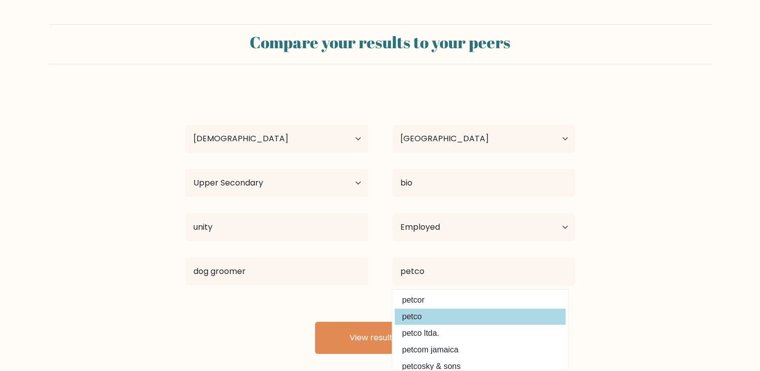
click at [422, 312] on div "envy king Age Under [DEMOGRAPHIC_DATA] [DEMOGRAPHIC_DATA] [DEMOGRAPHIC_DATA] [D…" at bounding box center [380, 220] width 402 height 265
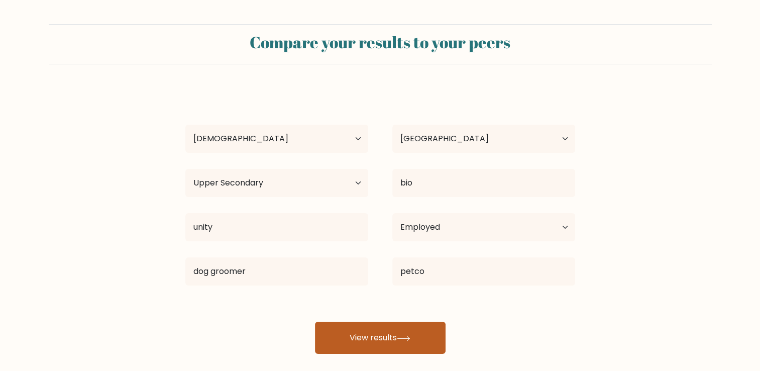
click at [386, 341] on button "View results" at bounding box center [380, 338] width 131 height 32
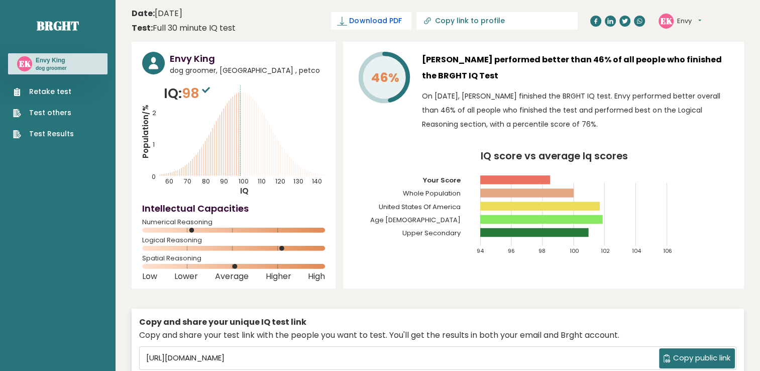
click at [347, 24] on icon at bounding box center [342, 21] width 10 height 10
click at [412, 20] on span "✓ Your PDF is downloaded..." at bounding box center [355, 21] width 114 height 18
click at [412, 19] on span "✓ Your PDF is downloaded..." at bounding box center [355, 21] width 114 height 18
click at [408, 25] on span "✓ Your PDF is downloaded..." at bounding box center [355, 21] width 114 height 18
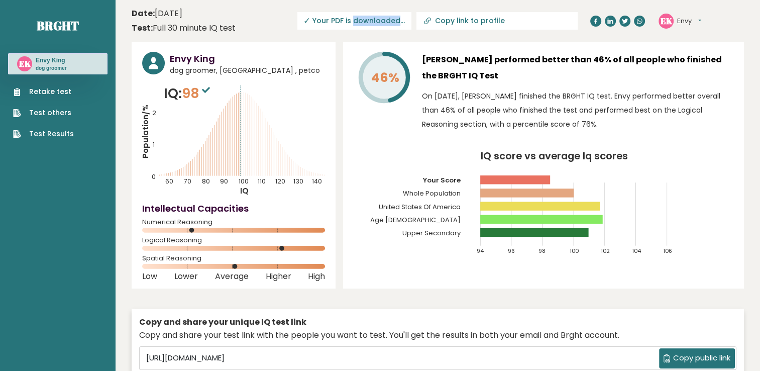
click at [408, 25] on span "✓ Your PDF is downloaded..." at bounding box center [355, 21] width 114 height 18
drag, startPoint x: 408, startPoint y: 25, endPoint x: 526, endPoint y: 32, distance: 117.8
click at [526, 32] on header "Date: September 16, 2025 Test: Full 30 minute IQ test Download PDF Downloading.…" at bounding box center [438, 21] width 613 height 32
click at [524, 21] on input "Copy link to profile" at bounding box center [503, 21] width 137 height 8
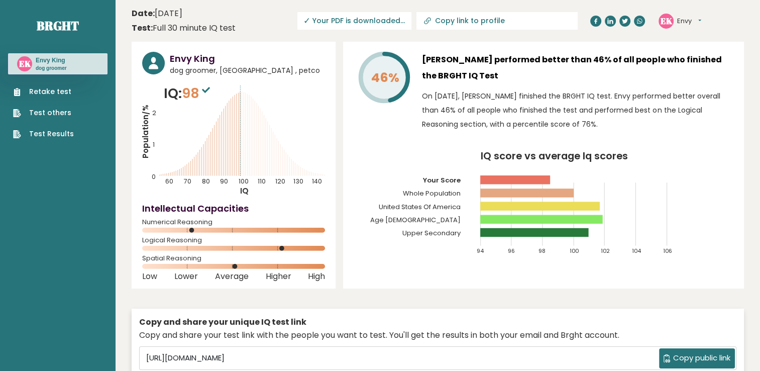
type input "https://brght.org/profile/envy-king/?utm_source=share&utm_medium=copy&utm_campa…"
drag, startPoint x: 524, startPoint y: 21, endPoint x: 506, endPoint y: 20, distance: 18.1
click at [506, 20] on input "https://brght.org/profile/envy-king/?utm_source=share&utm_medium=copy&utm_campa…" at bounding box center [467, 21] width 137 height 8
click at [699, 21] on button "Envy" at bounding box center [689, 21] width 24 height 10
click at [621, 93] on p "On September 16, 2025, Envy King finished the BRGHT IQ test. Envy performed bet…" at bounding box center [578, 110] width 312 height 42
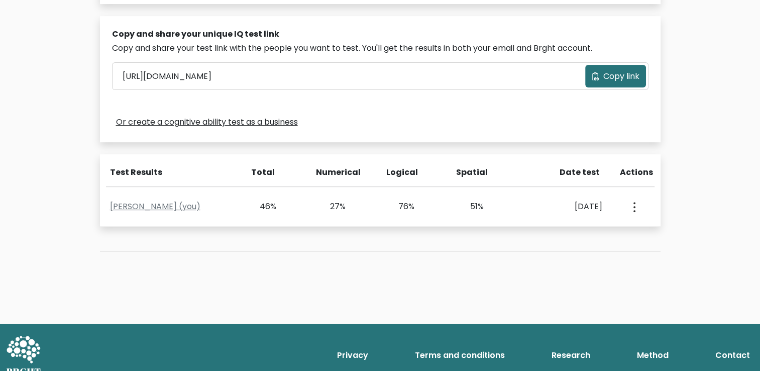
scroll to position [315, 0]
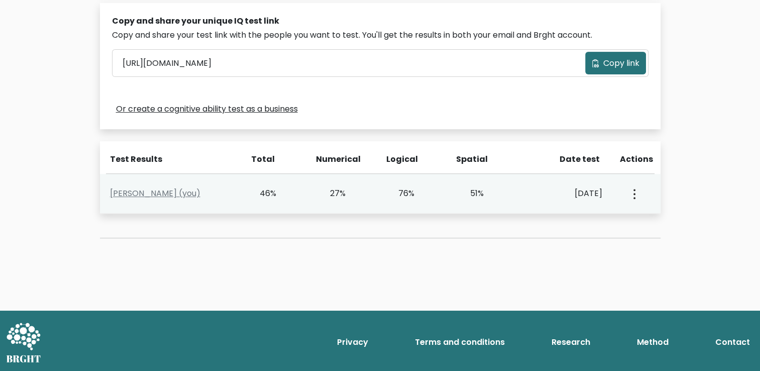
click at [631, 191] on button "button" at bounding box center [634, 193] width 8 height 31
click at [157, 195] on link "[PERSON_NAME] (you)" at bounding box center [155, 193] width 90 height 12
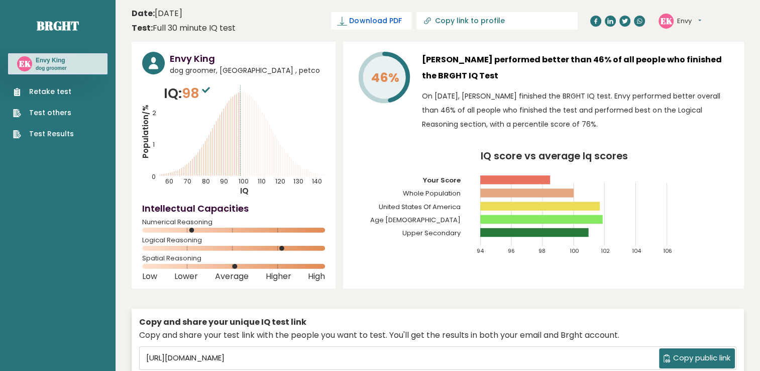
click at [402, 25] on span "Download PDF" at bounding box center [375, 21] width 52 height 11
click at [343, 128] on div "46% [PERSON_NAME] performed better than 46% of all people who finished the BRGH…" at bounding box center [543, 165] width 401 height 247
